Goal: Task Accomplishment & Management: Manage account settings

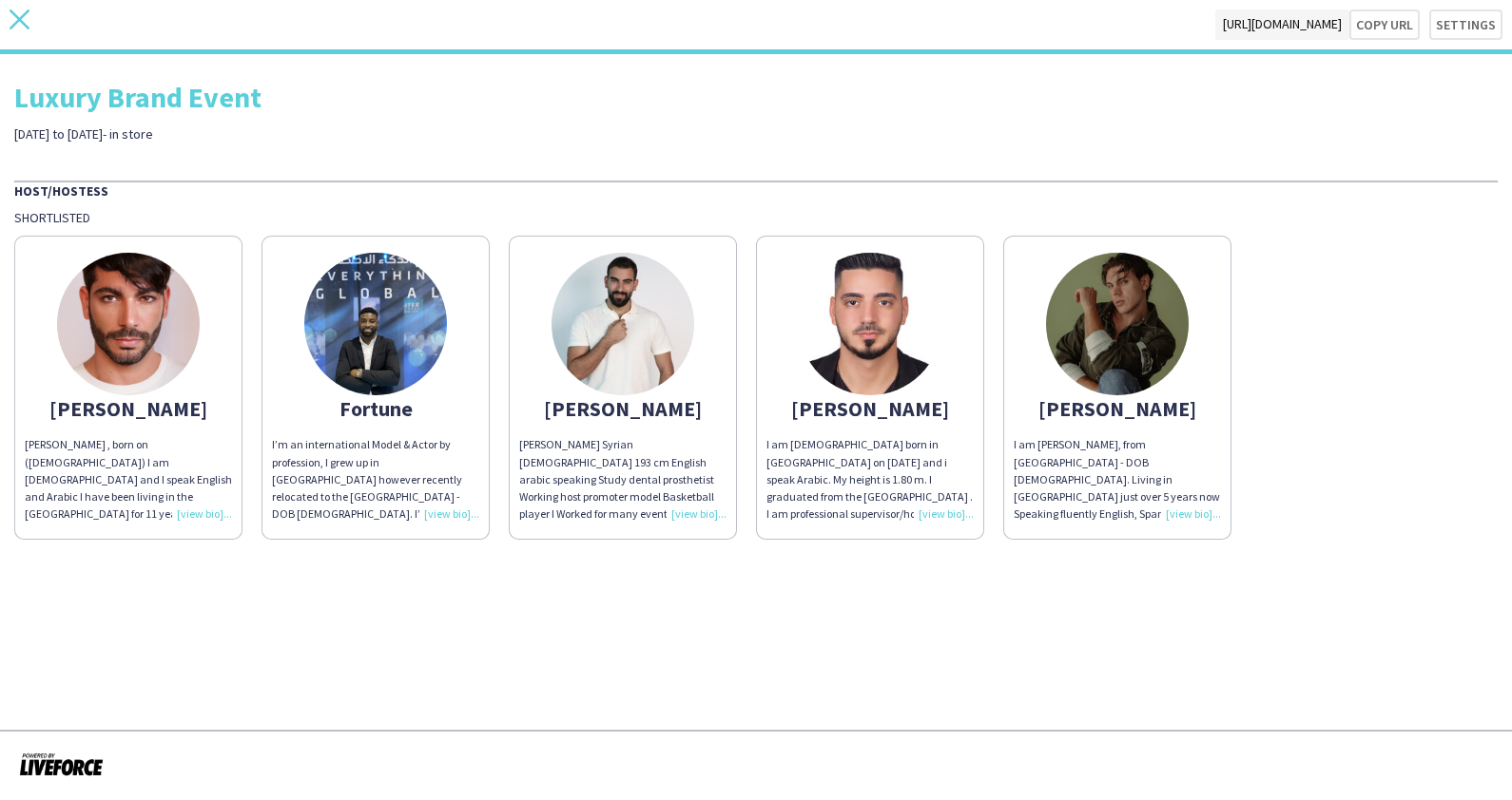
click at [14, 15] on icon at bounding box center [19, 19] width 20 height 20
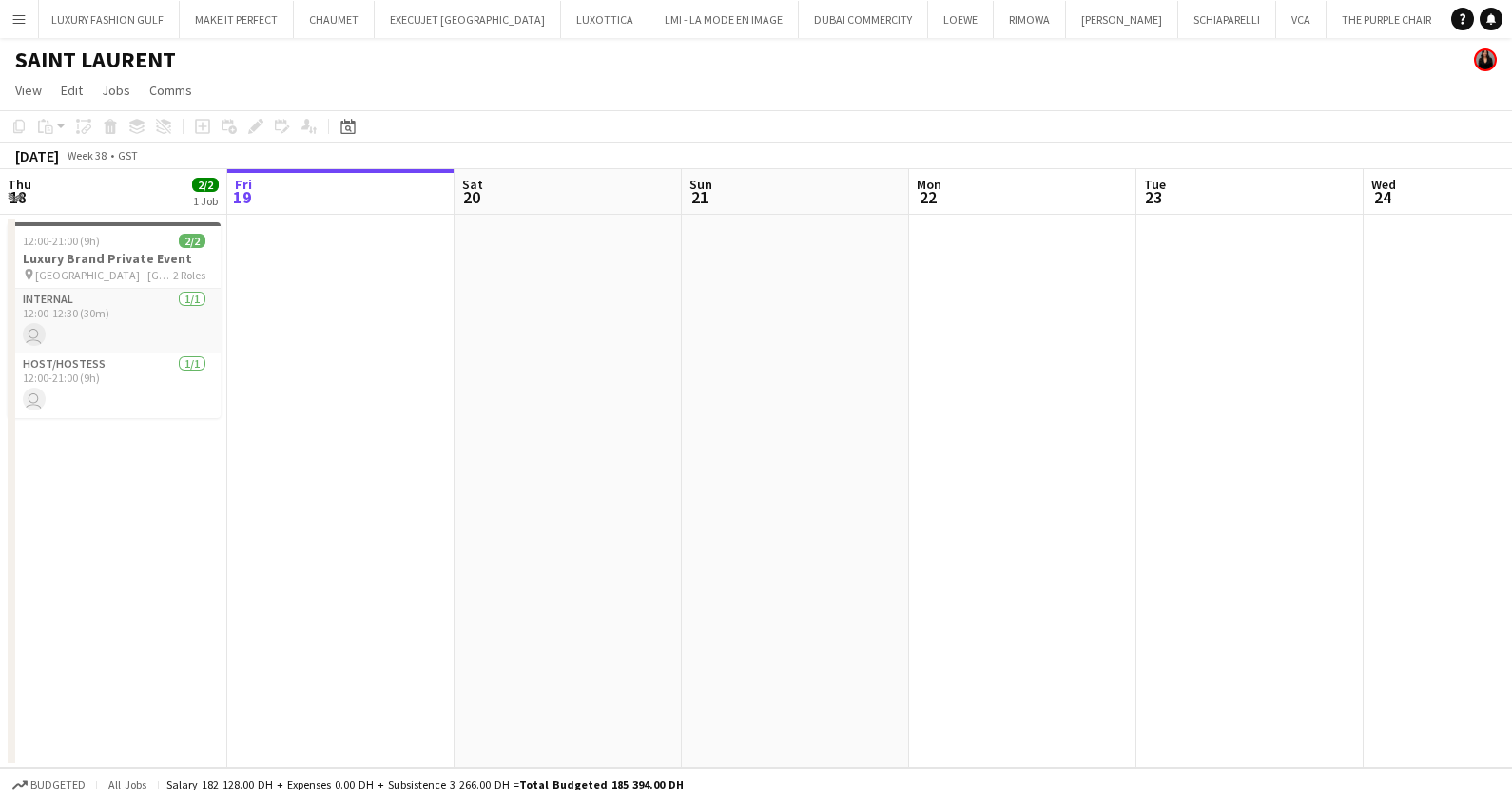
scroll to position [0, 1445]
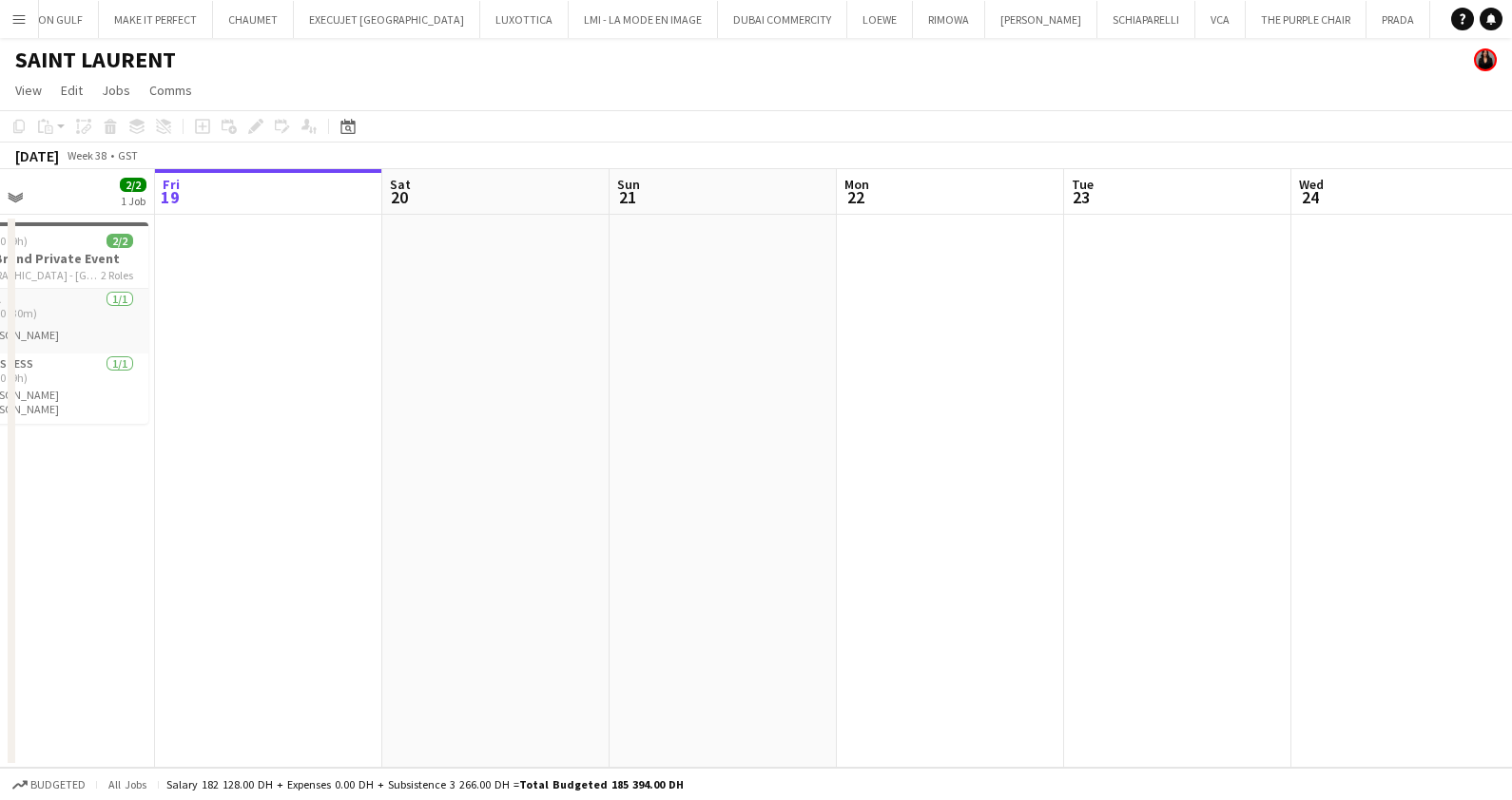
drag, startPoint x: 1011, startPoint y: 521, endPoint x: 418, endPoint y: 513, distance: 593.1
click at [413, 521] on app-calendar-viewport "Tue 16 Wed 17 2/2 1 Job Thu 18 2/2 1 Job Fri 19 Sat 20 Sun 21 Mon 22 Tue 23 Wed…" at bounding box center [756, 467] width 1512 height 599
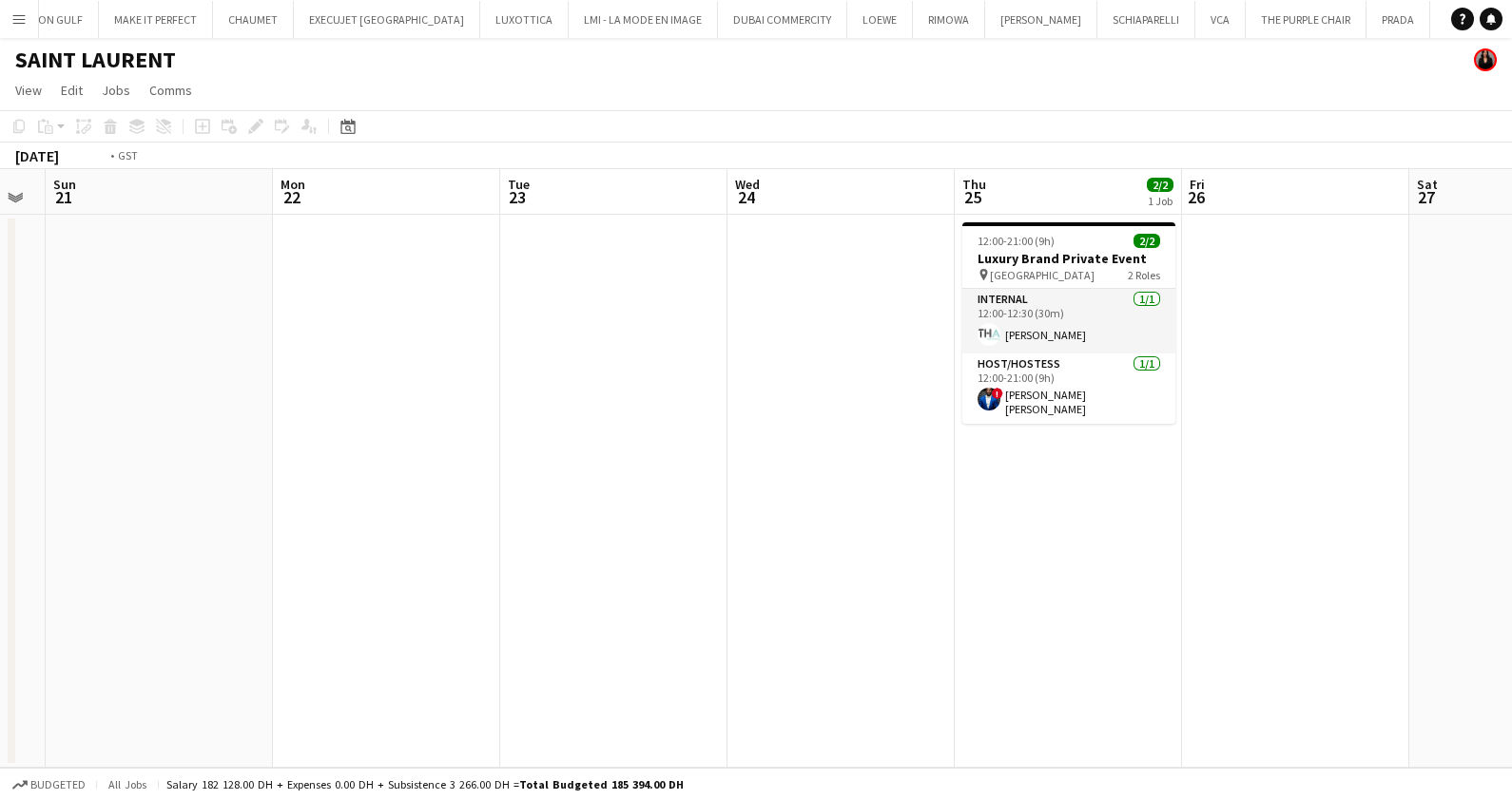
drag, startPoint x: 688, startPoint y: 490, endPoint x: 316, endPoint y: 504, distance: 372.3
click at [233, 493] on app-calendar-viewport "Thu 18 2/2 1 Job Fri 19 Sat 20 Sun 21 Mon 22 Tue 23 Wed 24 Thu 25 2/2 1 Job Fri…" at bounding box center [756, 467] width 1512 height 599
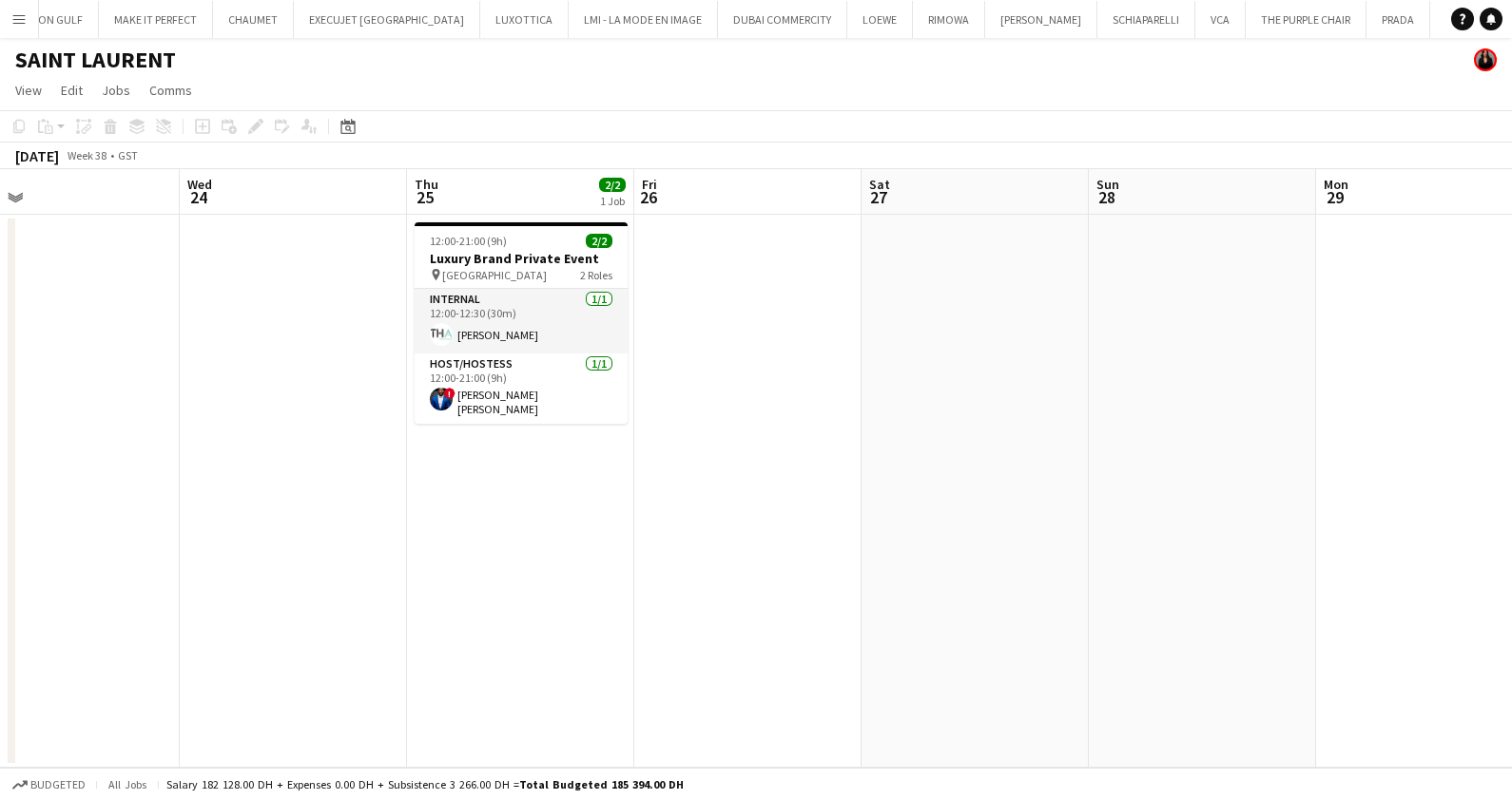
drag, startPoint x: 450, startPoint y: 566, endPoint x: 195, endPoint y: 554, distance: 255.3
click at [267, 568] on app-calendar-viewport "Sat 20 Sun 21 Mon 22 Tue 23 Wed 24 Thu 25 2/2 1 Job Fri 26 Sat 27 Sun 28 Mon 29…" at bounding box center [756, 467] width 1512 height 599
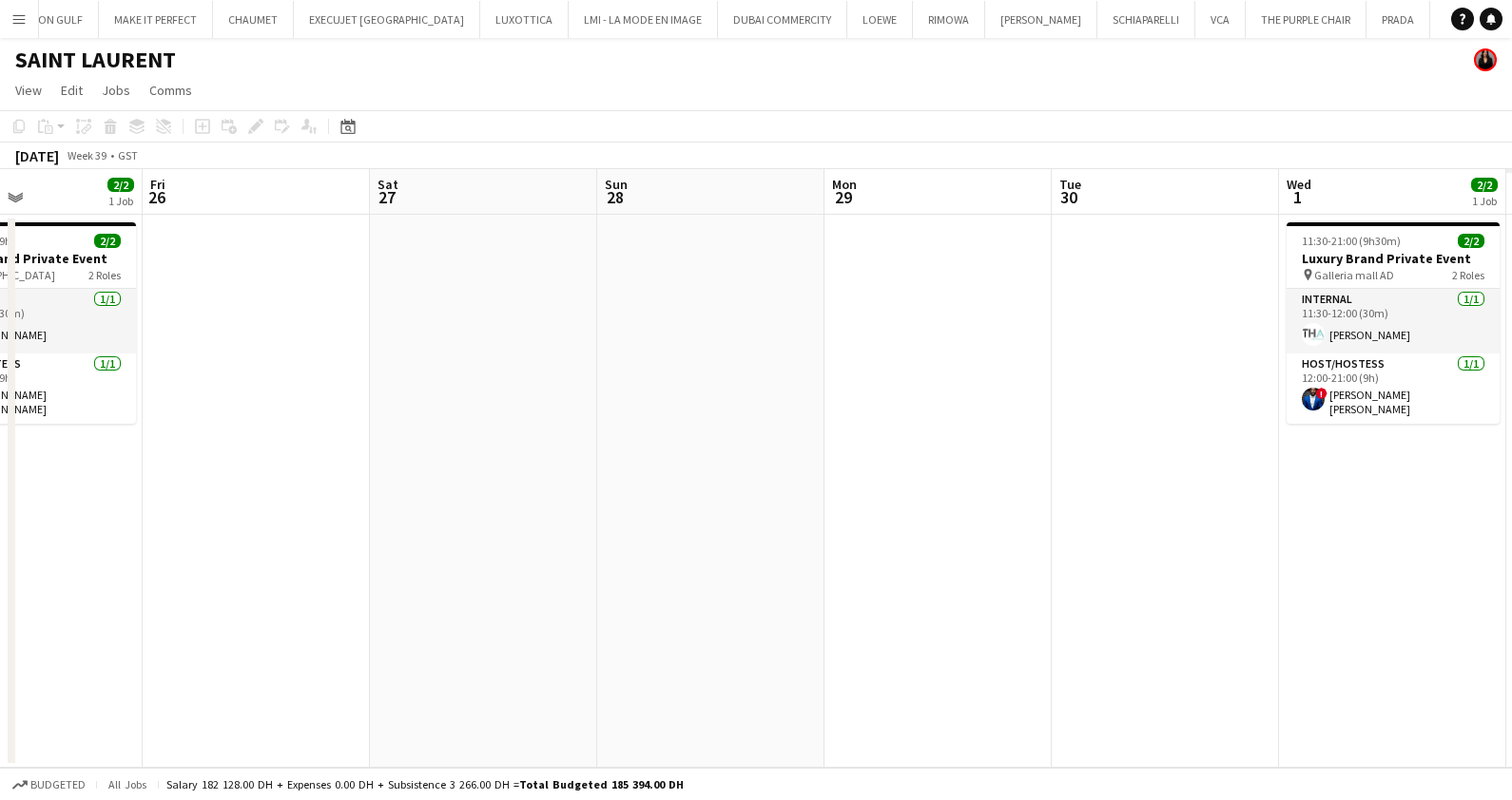
drag, startPoint x: 408, startPoint y: 512, endPoint x: 347, endPoint y: 523, distance: 62.0
click at [368, 518] on app-calendar-viewport "Mon 22 Tue 23 Wed 24 Thu 25 2/2 1 Job Fri 26 Sat 27 Sun 28 Mon 29 Tue 30 Wed 1 …" at bounding box center [756, 467] width 1512 height 599
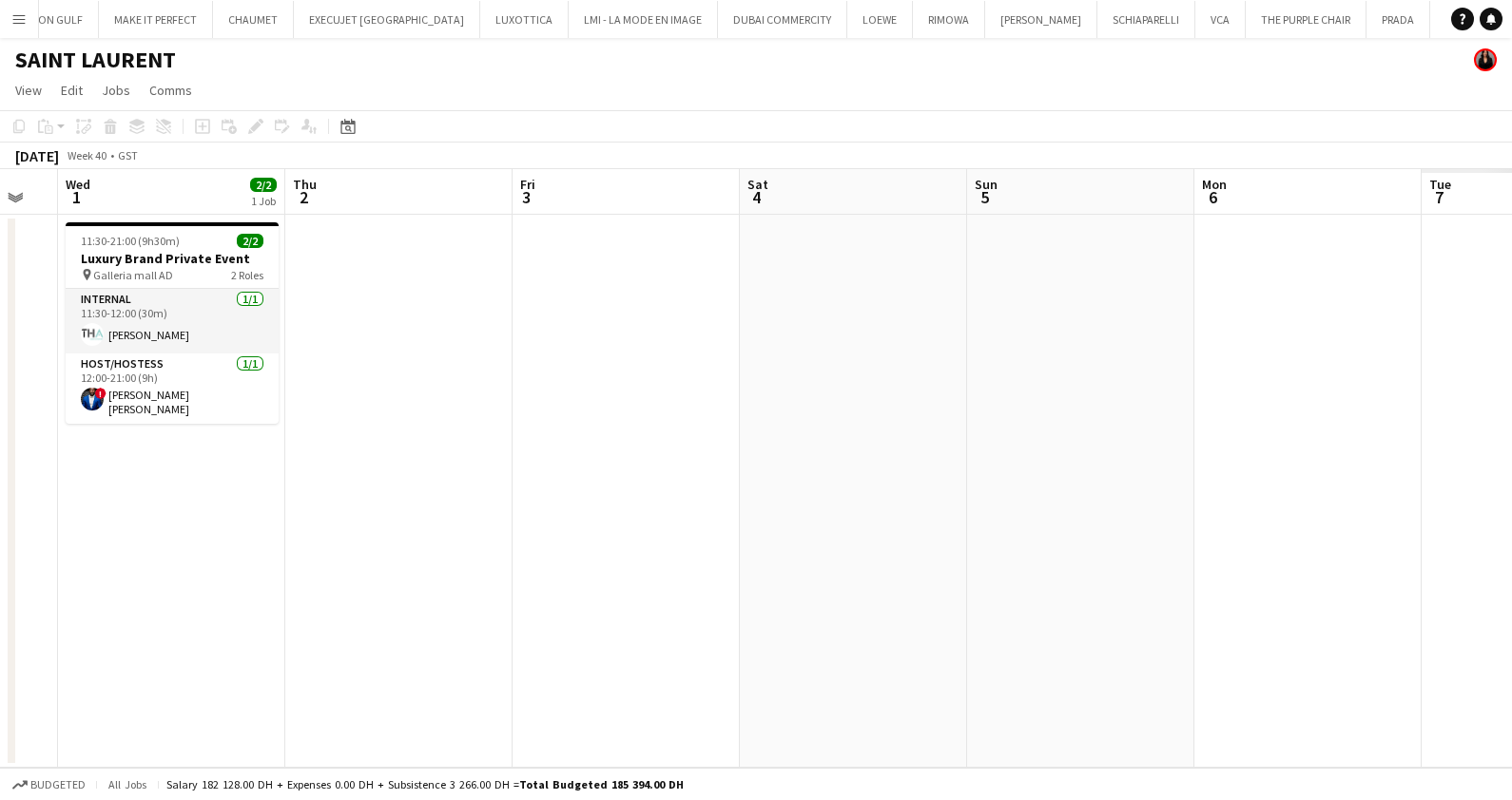
drag, startPoint x: 776, startPoint y: 553, endPoint x: 632, endPoint y: 552, distance: 144.0
click at [661, 552] on app-calendar-viewport "Sat 27 Sun 28 Mon 29 Tue 30 Wed 1 2/2 1 Job Thu 2 Fri 3 Sat 4 Sun 5 Mon 6 Tue 7…" at bounding box center [756, 467] width 1512 height 599
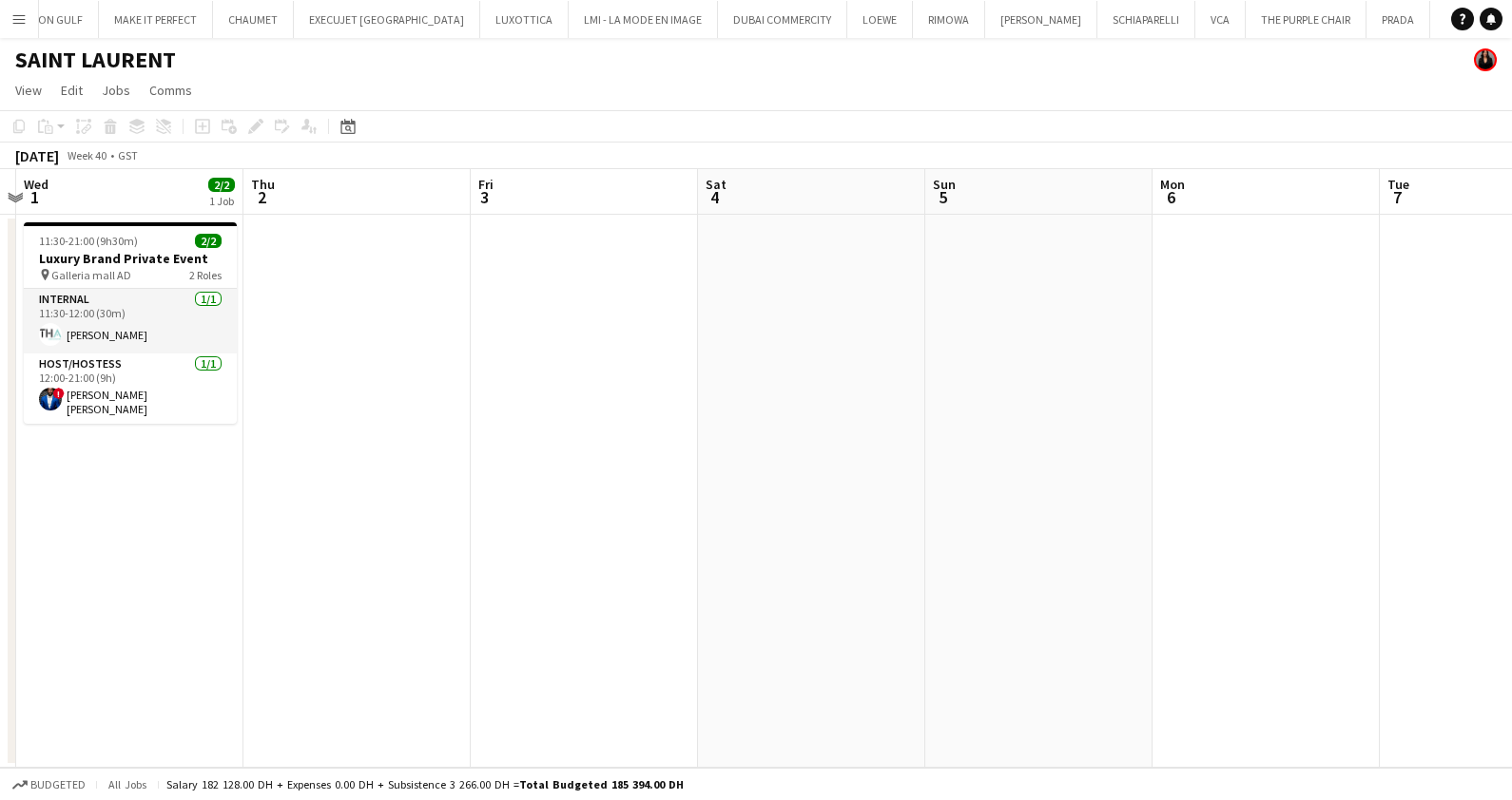
drag, startPoint x: 1337, startPoint y: 514, endPoint x: 759, endPoint y: 518, distance: 578.0
click at [790, 518] on app-calendar-viewport "Sun 28 Mon 29 Tue 30 Wed 1 2/2 1 Job Thu 2 Fri 3 Sat 4 Sun 5 Mon 6 Tue 7 Wed 8 …" at bounding box center [756, 467] width 1512 height 599
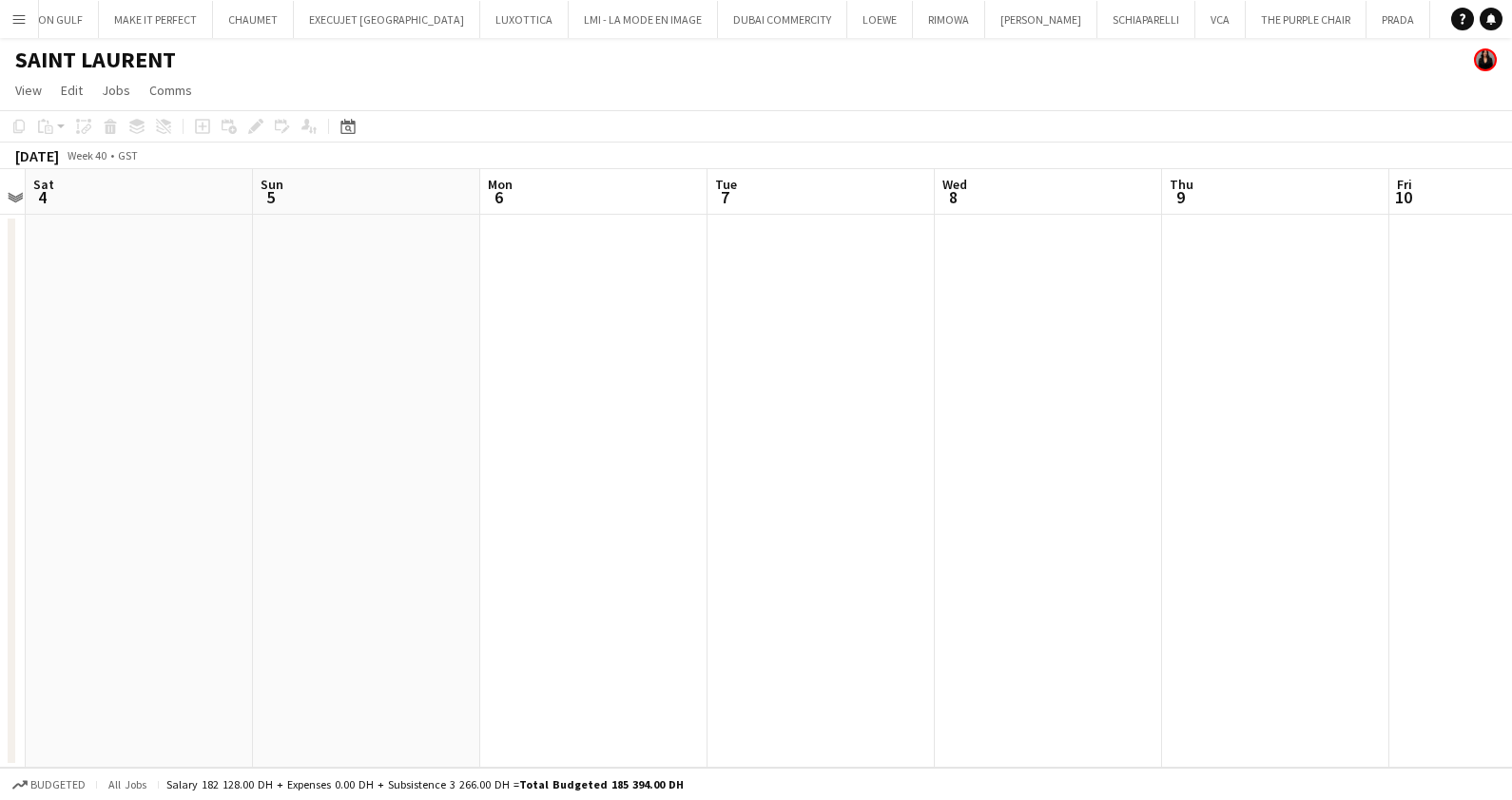
drag, startPoint x: 1114, startPoint y: 501, endPoint x: 451, endPoint y: 518, distance: 663.2
click at [537, 503] on app-calendar-viewport "Wed 1 2/2 1 Job Thu 2 Fri 3 Sat 4 Sun 5 Mon 6 Tue 7 Wed 8 Thu 9 Fri 10 Sat 11 S…" at bounding box center [756, 467] width 1512 height 599
click at [493, 501] on app-calendar-viewport "Fri 3 Sat 4 Sun 5 Mon 6 Tue 7 Wed 8 Thu 9 Fri 10 Sat 11 Sun 12 Mon 13 Tue 14" at bounding box center [756, 467] width 1512 height 599
drag, startPoint x: 889, startPoint y: 491, endPoint x: 444, endPoint y: 505, distance: 445.2
click at [451, 504] on app-calendar-viewport "Tue 7 Wed 8 Thu 9 Fri 10 Sat 11 Sun 12 Mon 13 Tue 14 Wed 15 Thu 16 Fri 17 Sat 18" at bounding box center [756, 467] width 1512 height 599
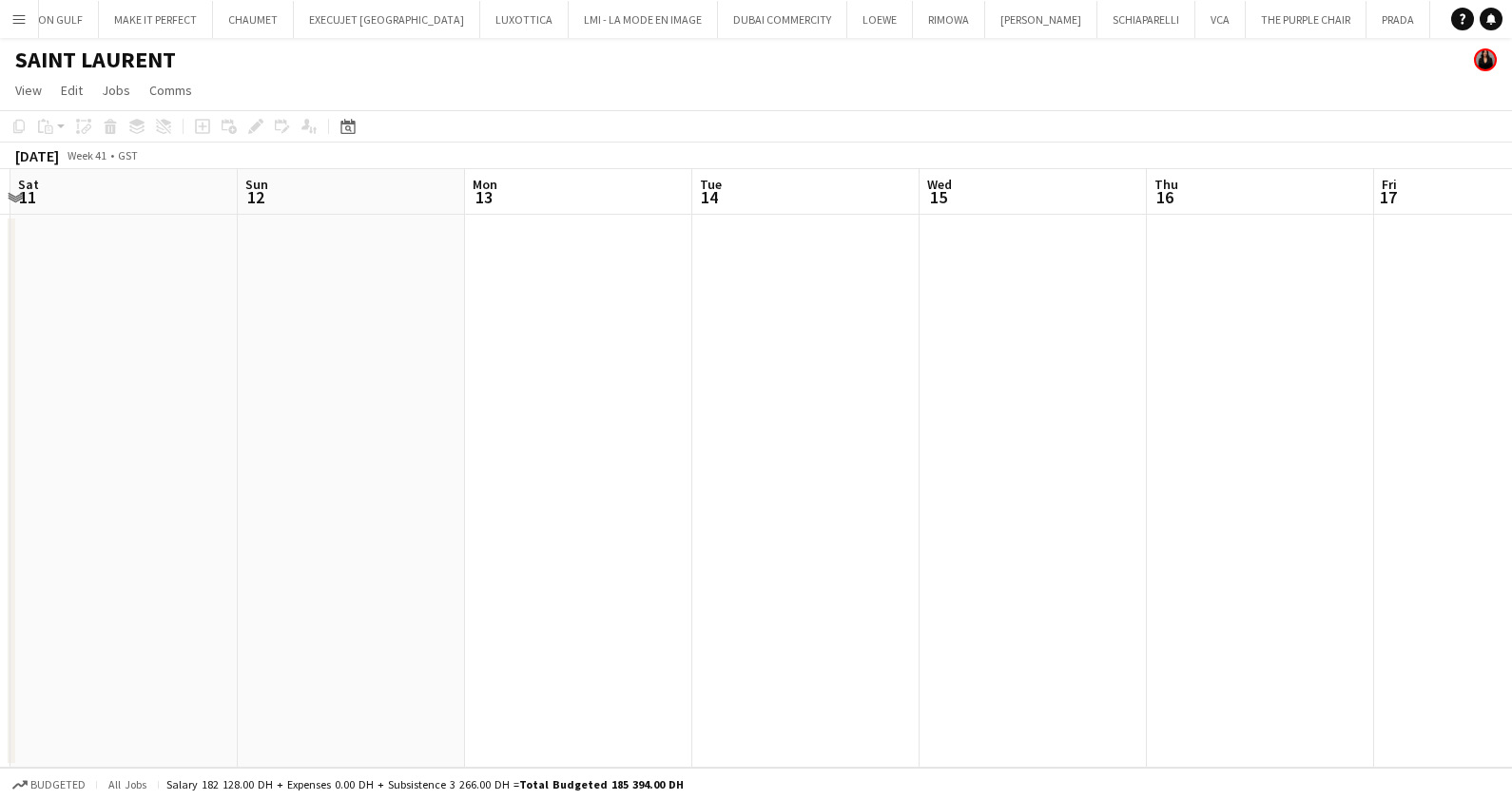
click at [601, 500] on app-calendar-viewport "Wed 8 Thu 9 Fri 10 Sat 11 Sun 12 Mon 13 Tue 14 Wed 15 Thu 16 Fri 17 Sat 18 Sun …" at bounding box center [756, 467] width 1512 height 599
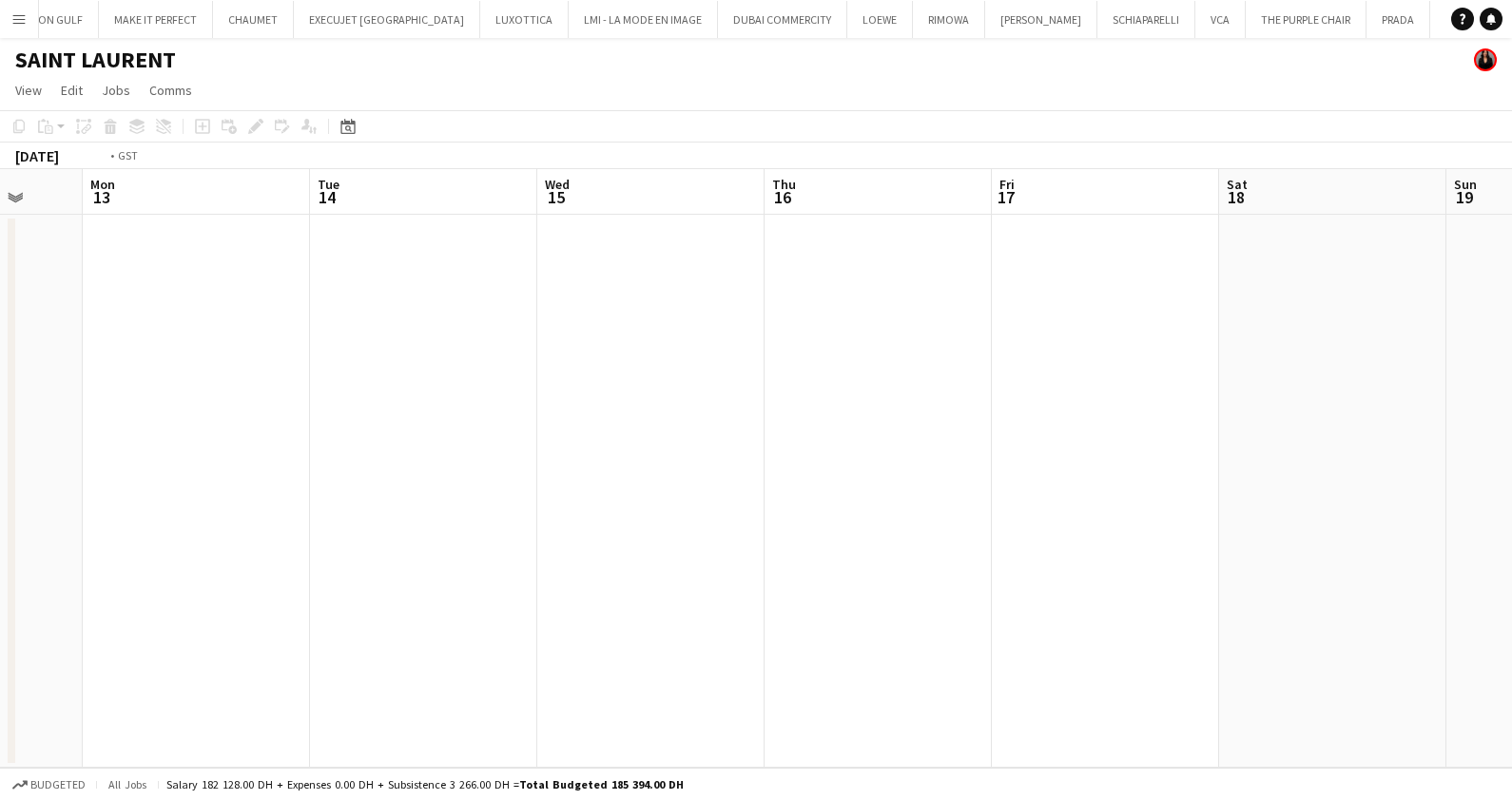
drag, startPoint x: 1202, startPoint y: 520, endPoint x: 589, endPoint y: 517, distance: 613.0
click at [610, 517] on app-calendar-viewport "Fri 10 Sat 11 Sun 12 Mon 13 Tue 14 Wed 15 Thu 16 Fri 17 Sat 18 Sun 19 Mon 20 Tu…" at bounding box center [756, 467] width 1512 height 599
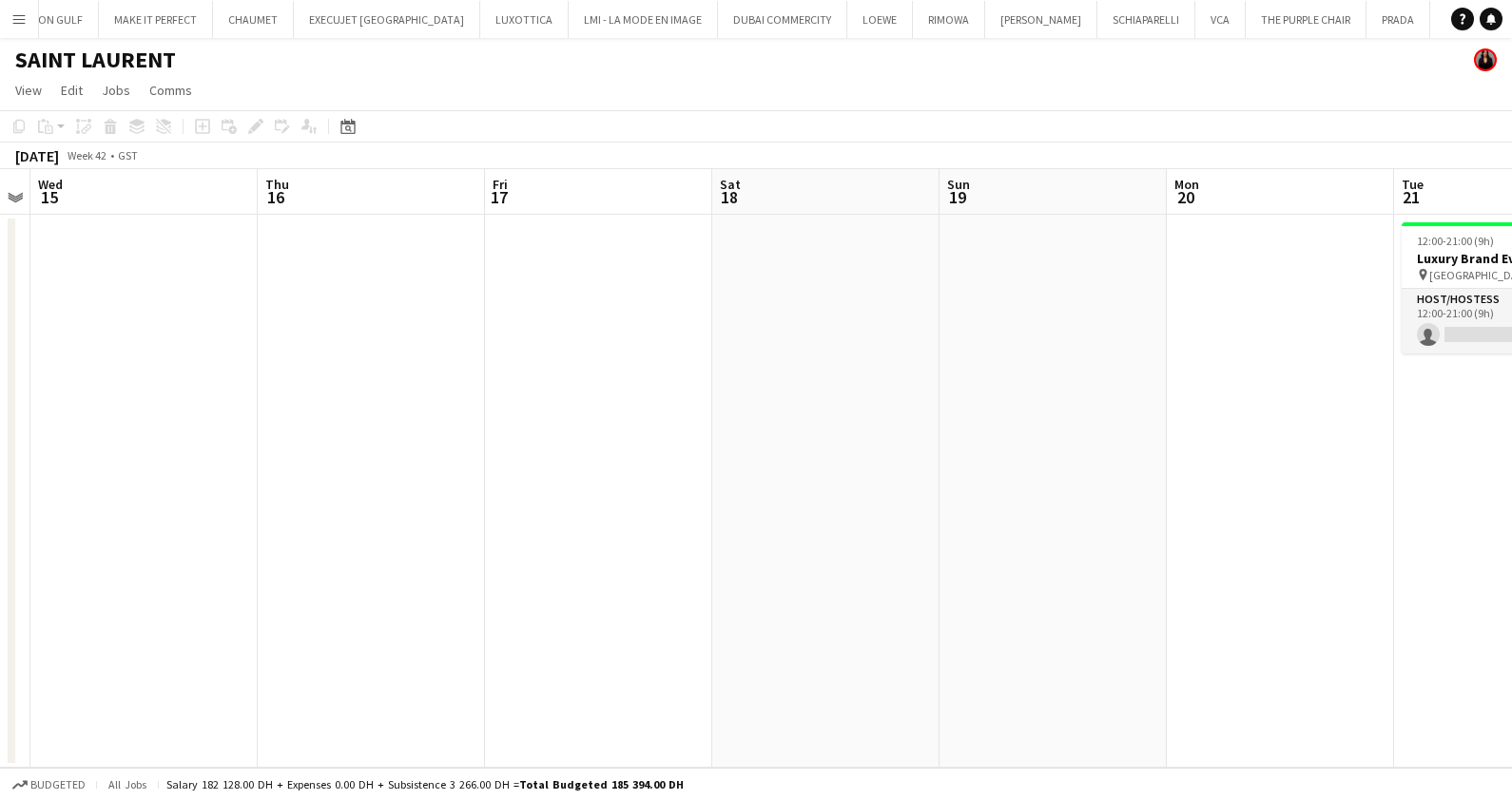
drag, startPoint x: 1074, startPoint y: 490, endPoint x: 600, endPoint y: 497, distance: 474.1
click at [628, 494] on app-calendar-viewport "Sun 12 Mon 13 Tue 14 Wed 15 Thu 16 Fri 17 Sat 18 Sun 19 Mon 20 Tue 21 0/1 1 Job…" at bounding box center [756, 467] width 1512 height 599
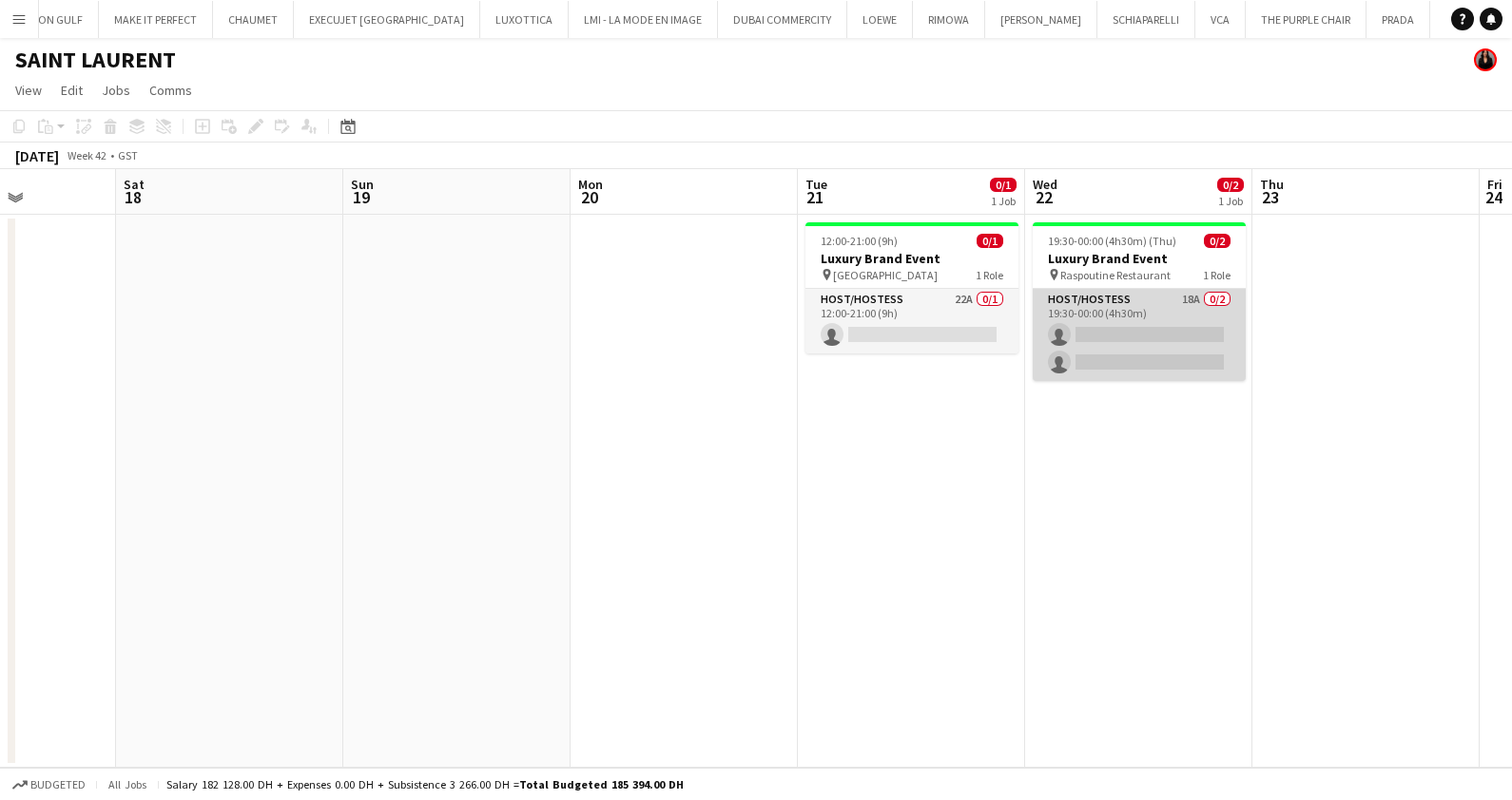
click at [1108, 352] on app-card-role "Host/Hostess 18A 0/2 19:30-00:00 (4h30m) single-neutral-actions single-neutral-…" at bounding box center [1139, 335] width 213 height 93
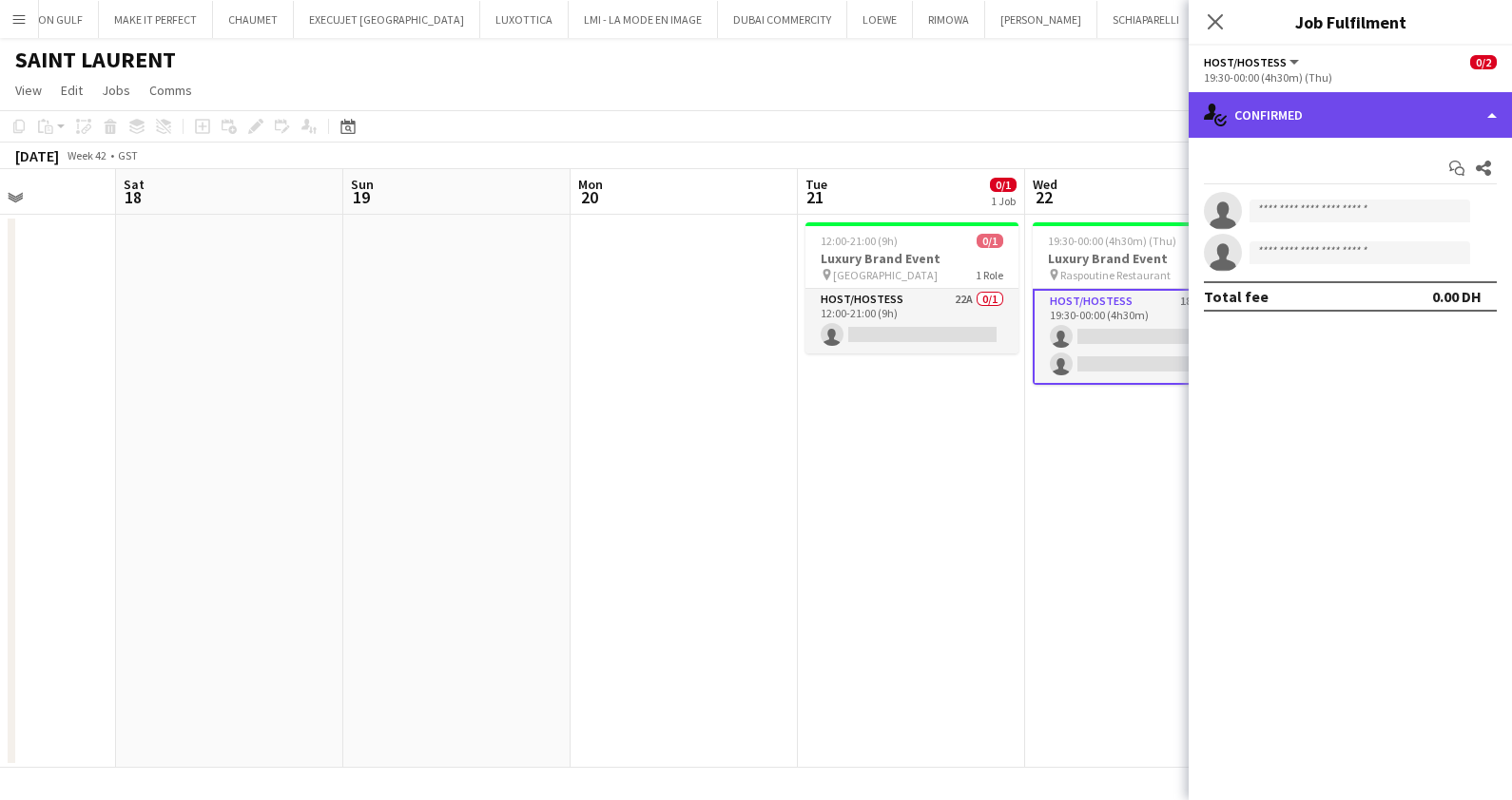
click at [1339, 115] on div "single-neutral-actions-check-2 Confirmed" at bounding box center [1349, 115] width 323 height 45
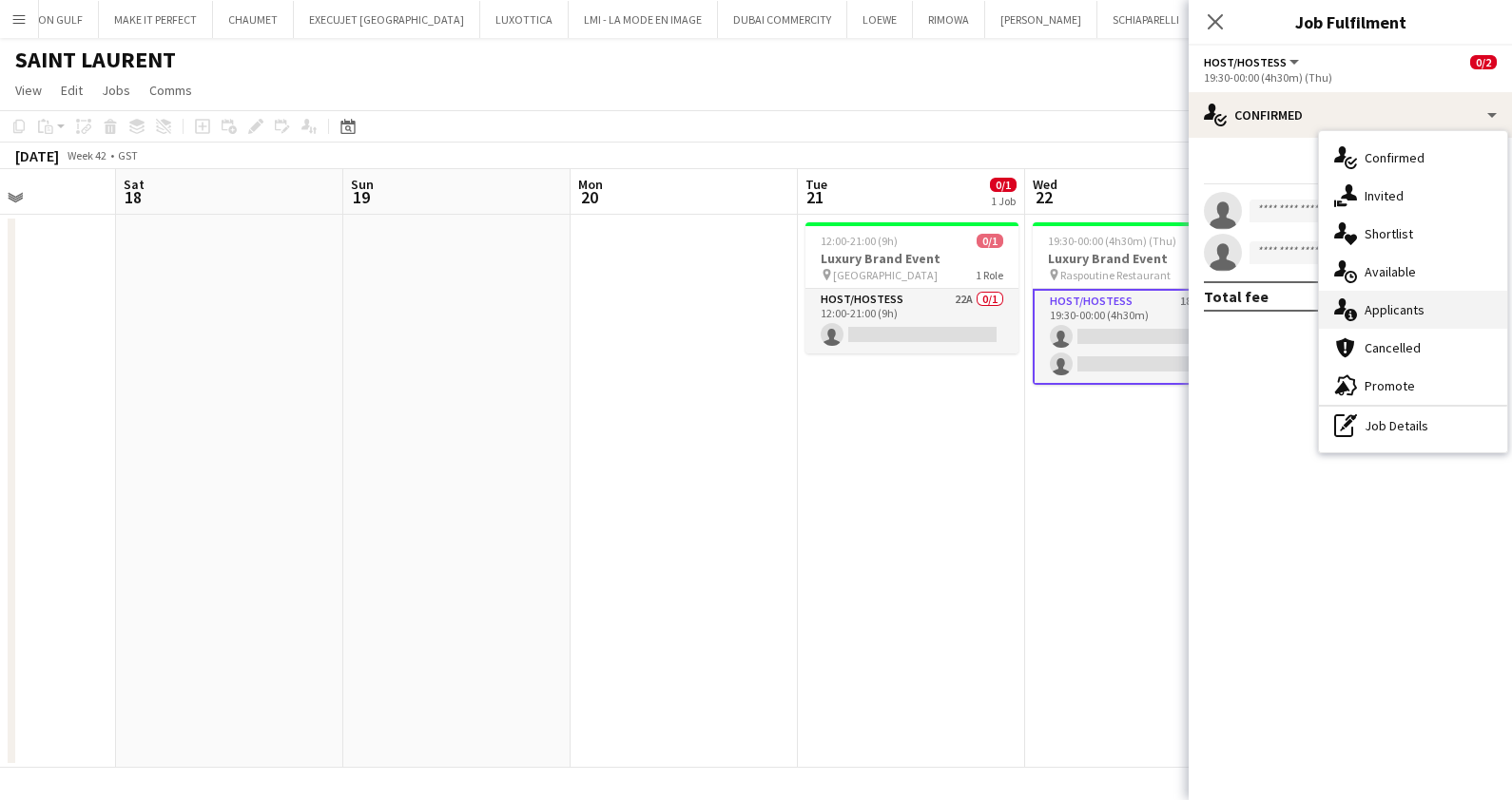
click at [1411, 298] on div "single-neutral-actions-information Applicants" at bounding box center [1412, 309] width 188 height 38
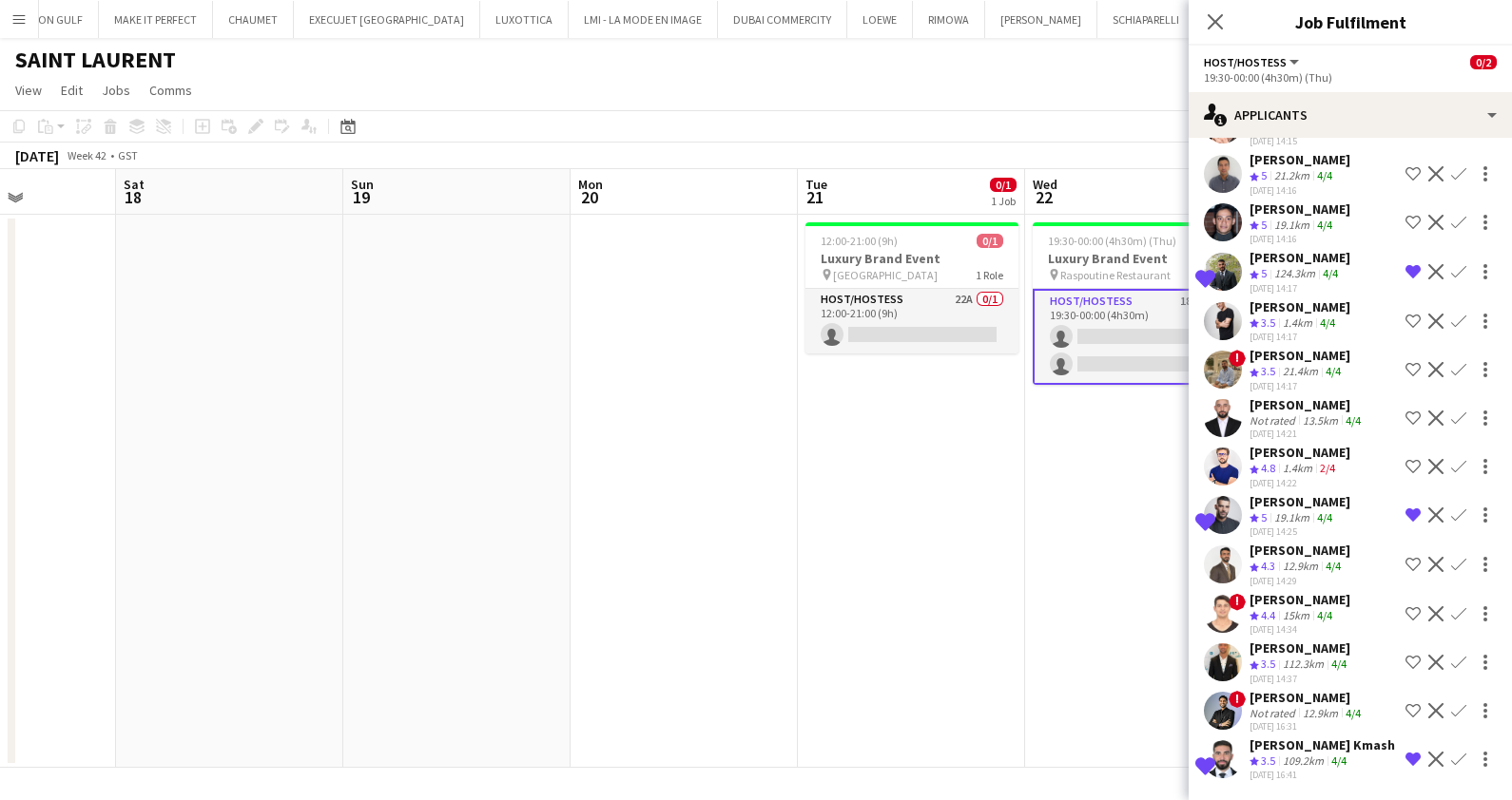
scroll to position [0, 0]
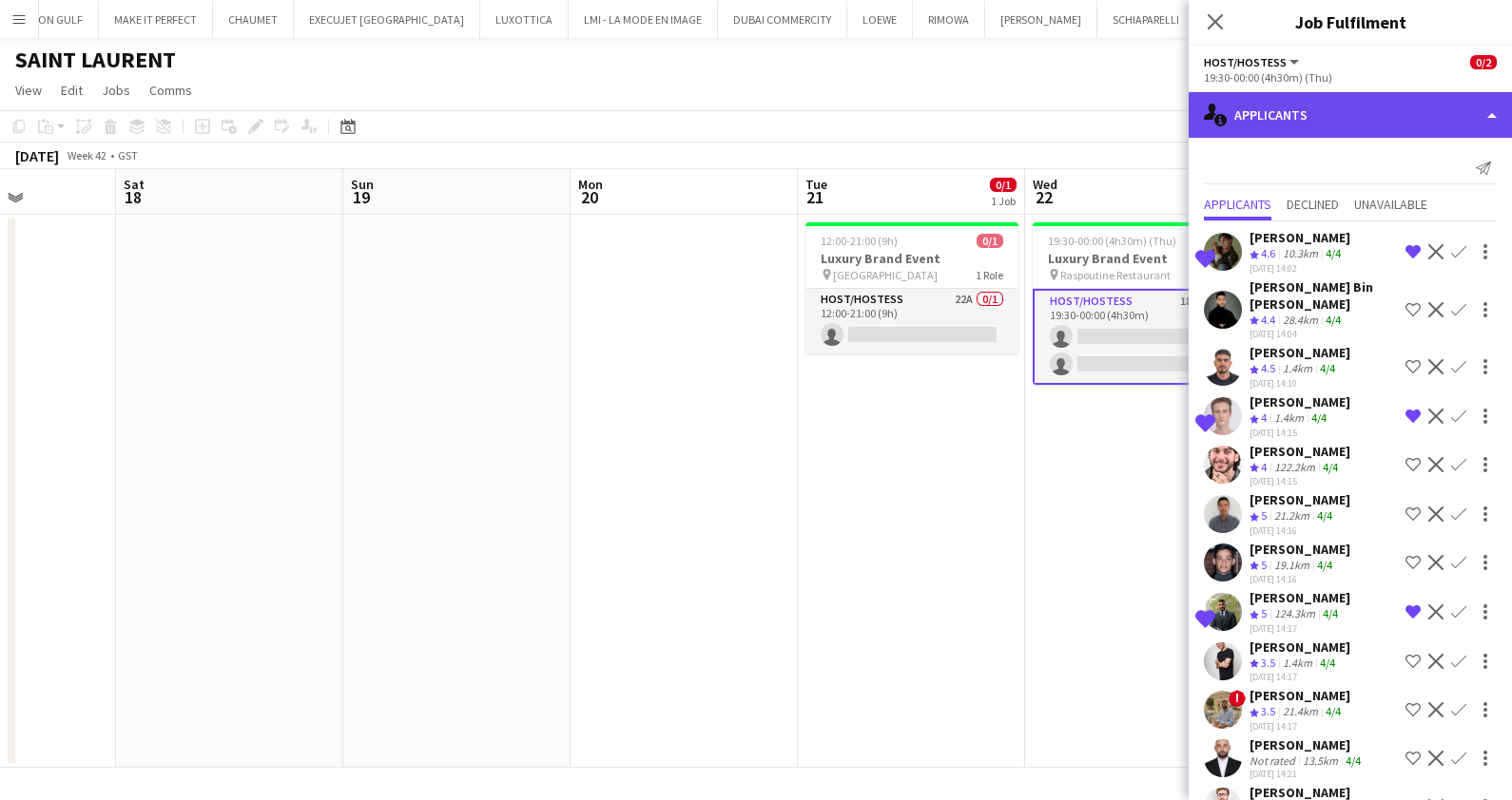
click at [1348, 133] on div "single-neutral-actions-information Applicants" at bounding box center [1349, 115] width 323 height 45
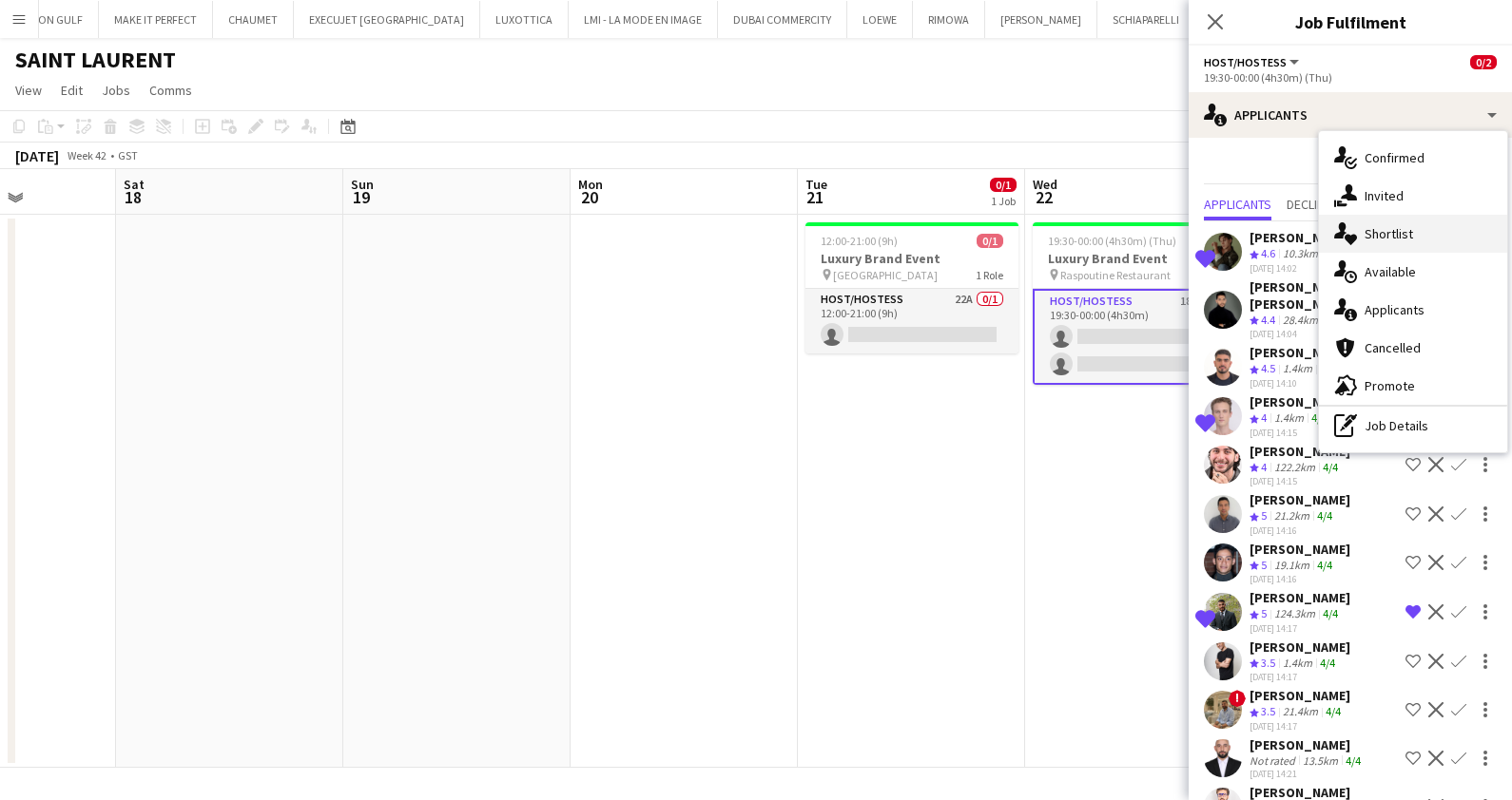
click at [1391, 227] on span "Shortlist" at bounding box center [1389, 234] width 48 height 17
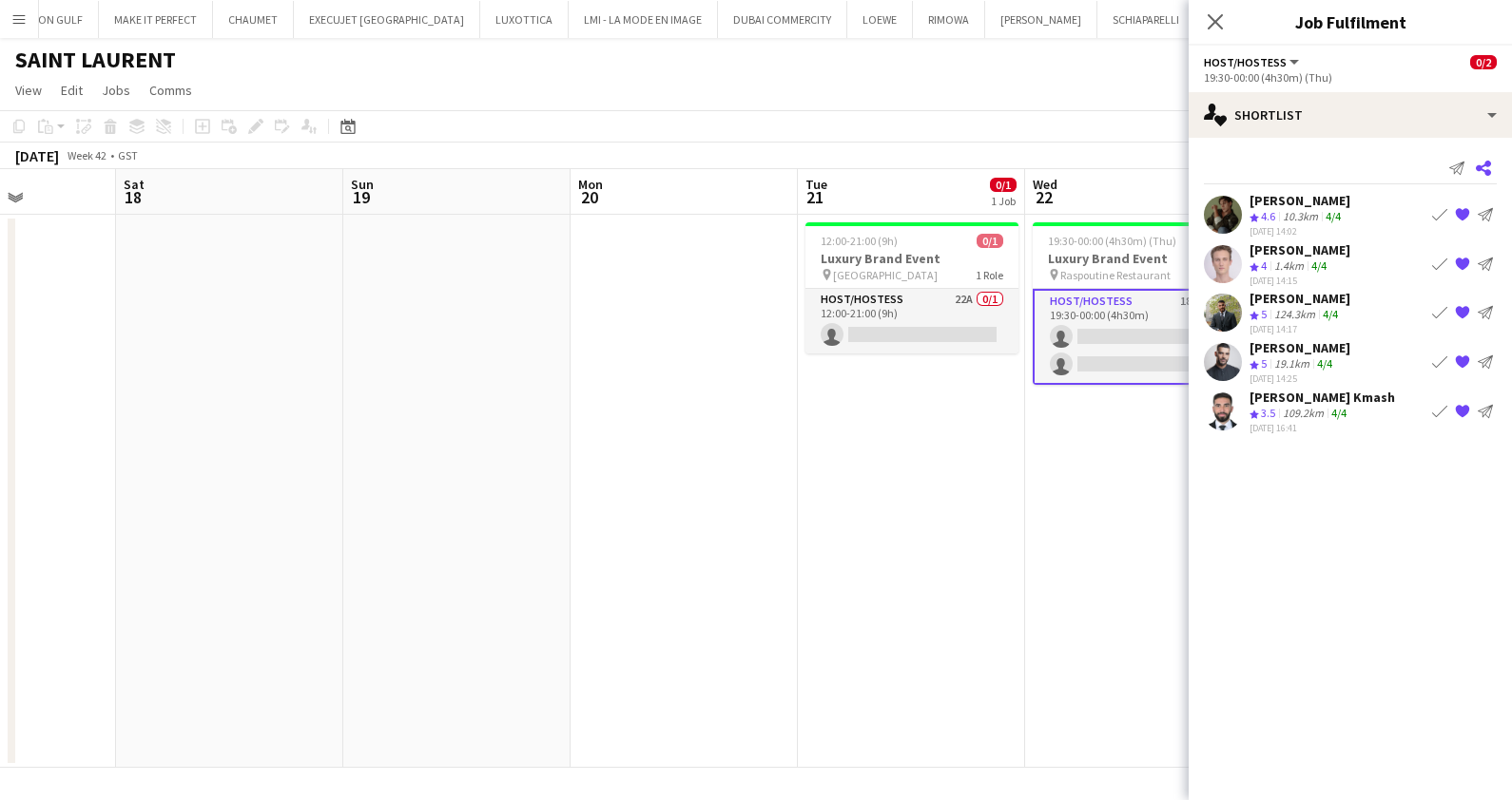
click at [1494, 167] on app-icon "Share" at bounding box center [1483, 169] width 27 height 27
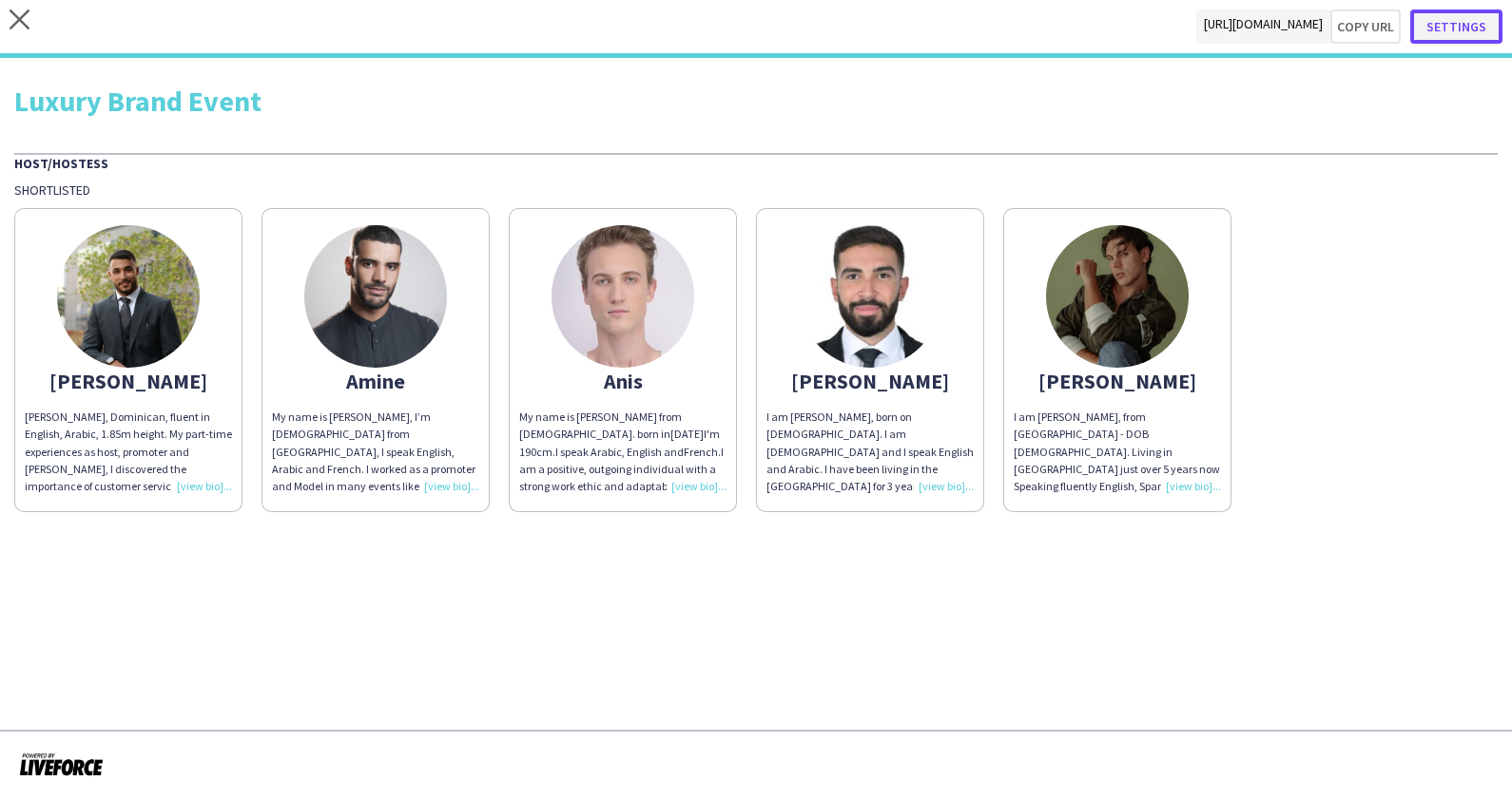
click at [1467, 13] on button "Settings" at bounding box center [1456, 26] width 93 height 34
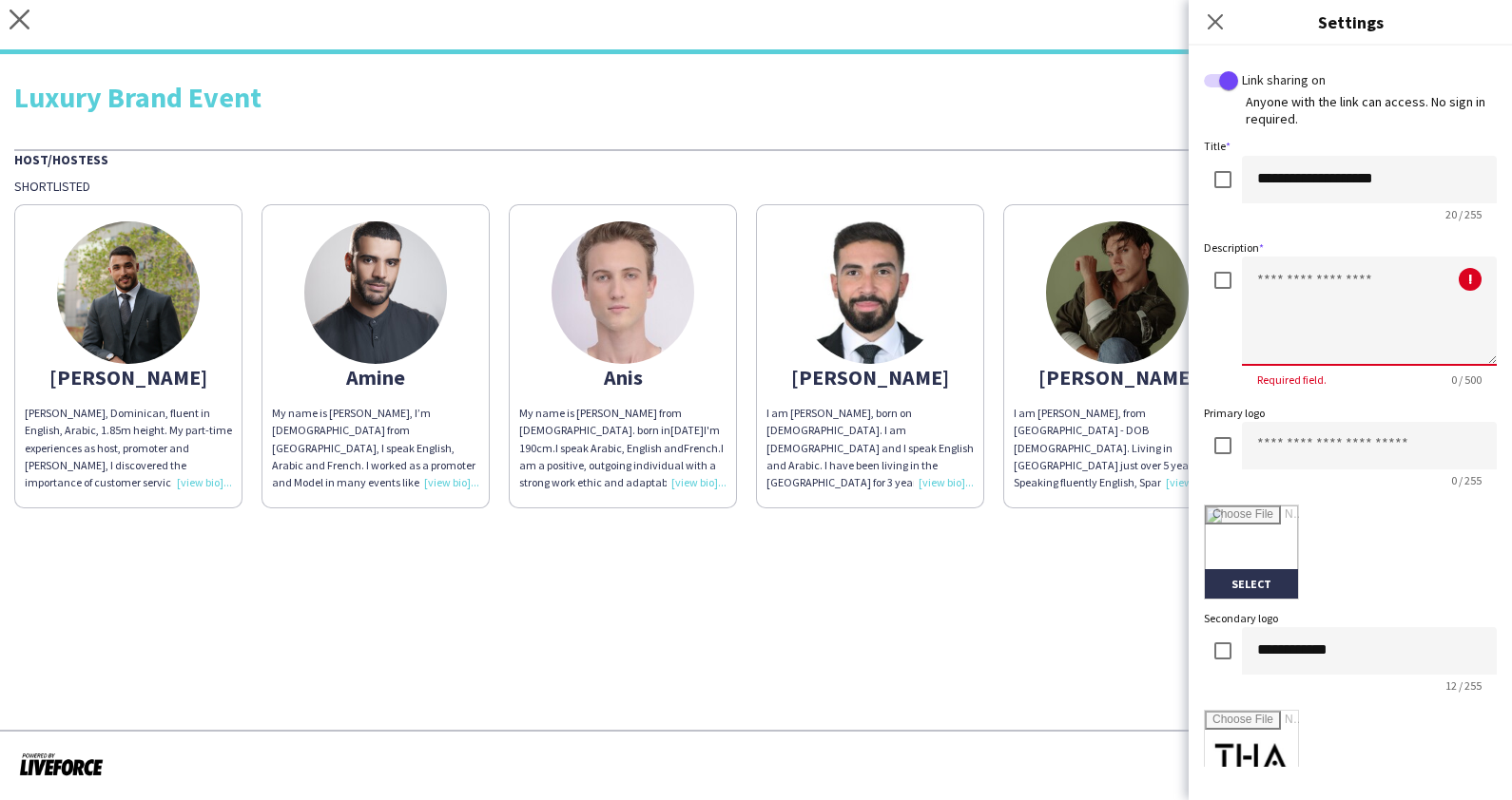
click at [1287, 290] on textarea at bounding box center [1369, 310] width 255 height 109
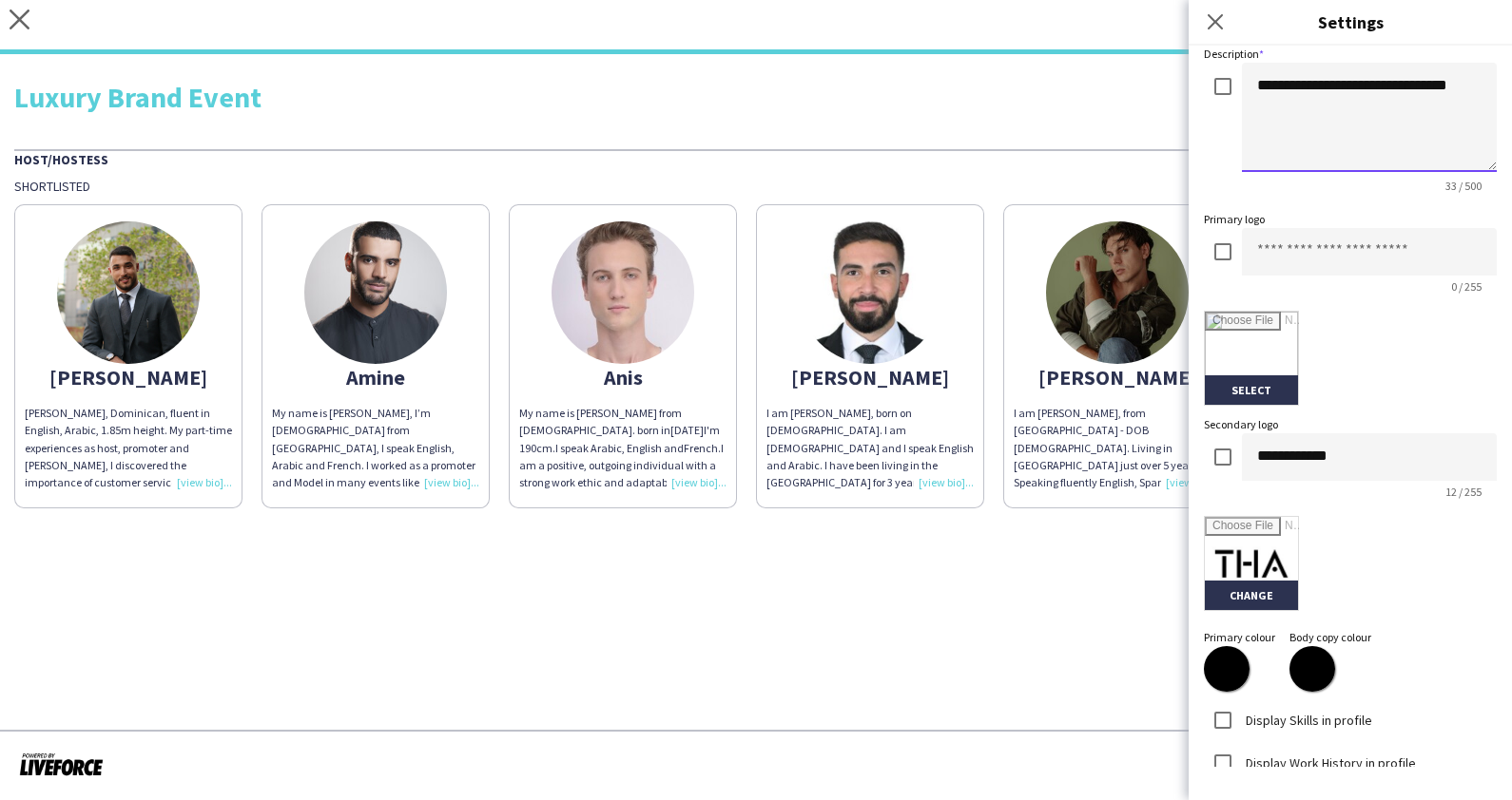
scroll to position [319, 0]
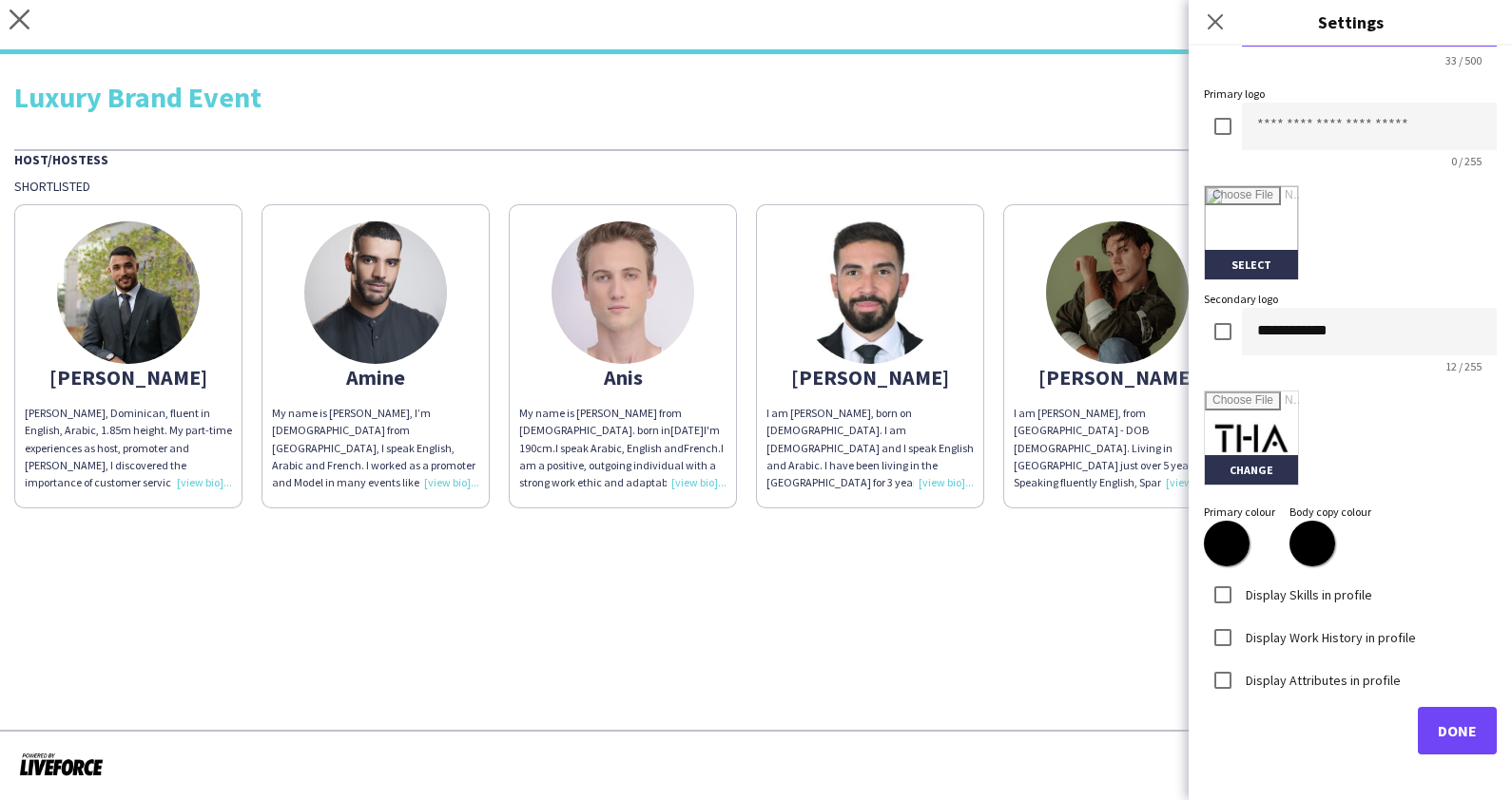
type textarea "**********"
click at [1418, 743] on button "Done" at bounding box center [1457, 731] width 79 height 47
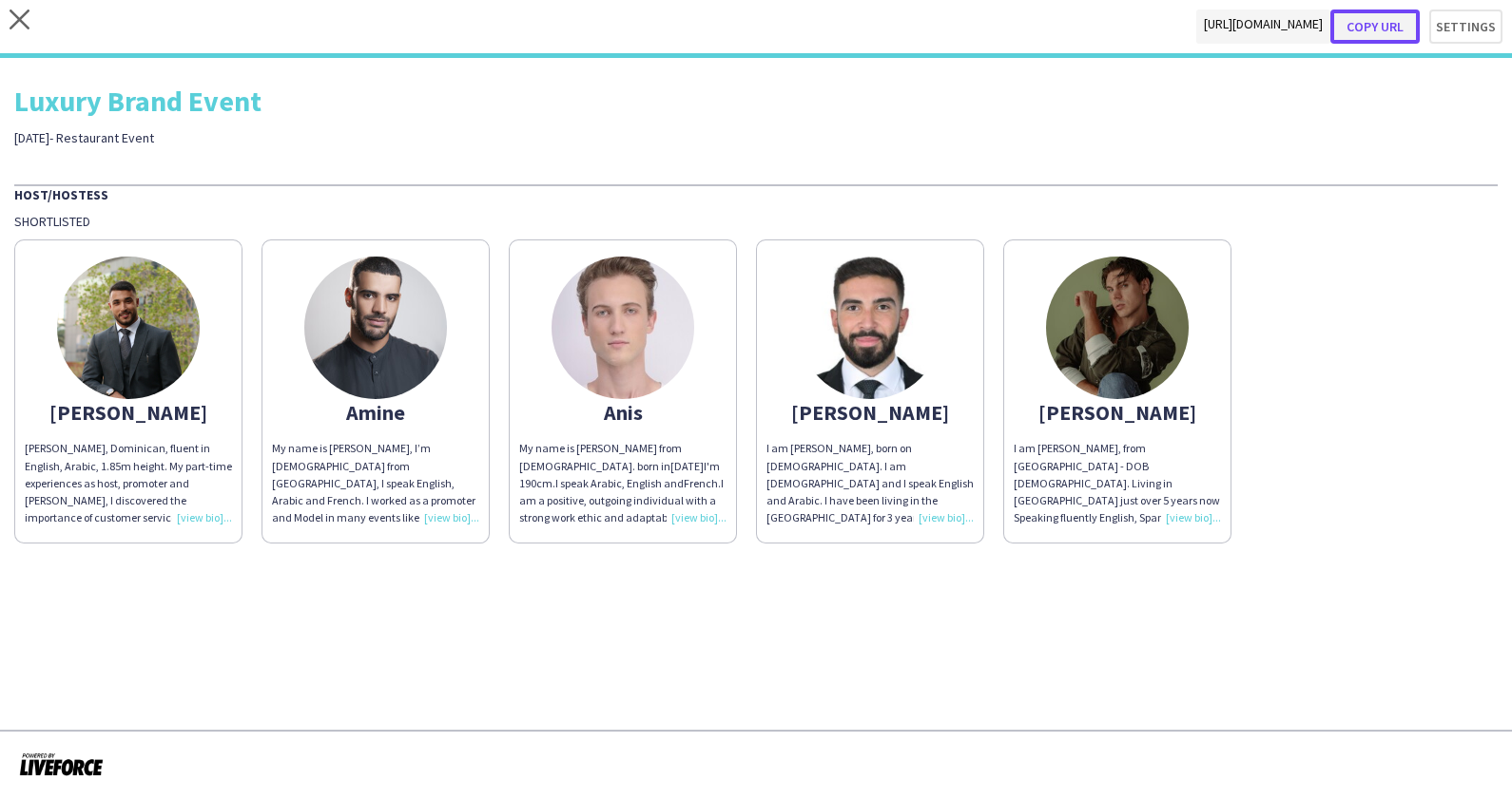
click at [1384, 26] on button "Copy url" at bounding box center [1374, 26] width 90 height 34
